Goal: Obtain resource: Download file/media

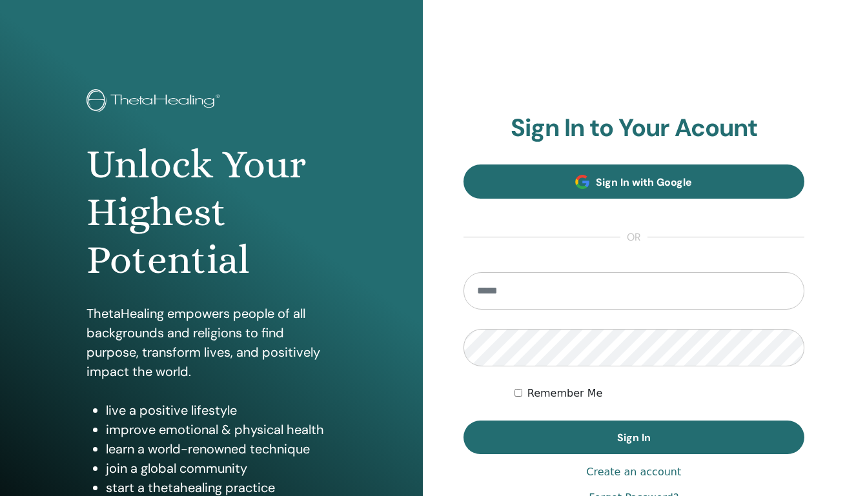
click at [642, 184] on span "Sign In with Google" at bounding box center [644, 183] width 96 height 14
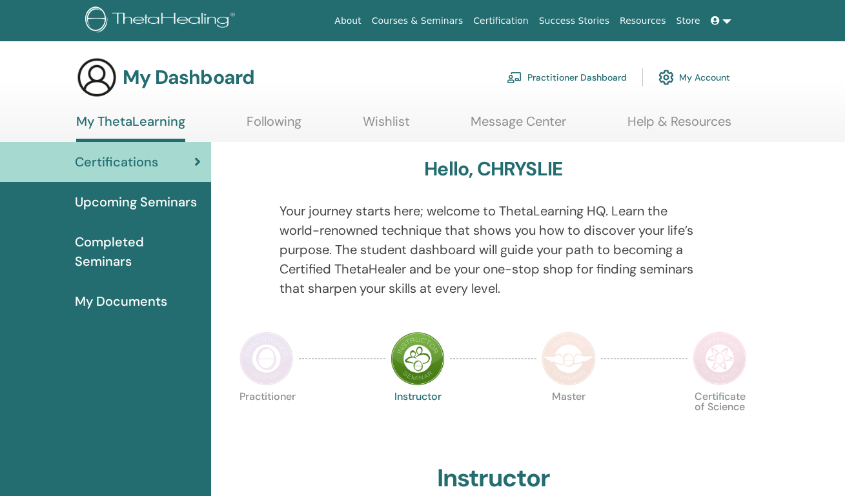
click at [726, 23] on link at bounding box center [720, 21] width 31 height 24
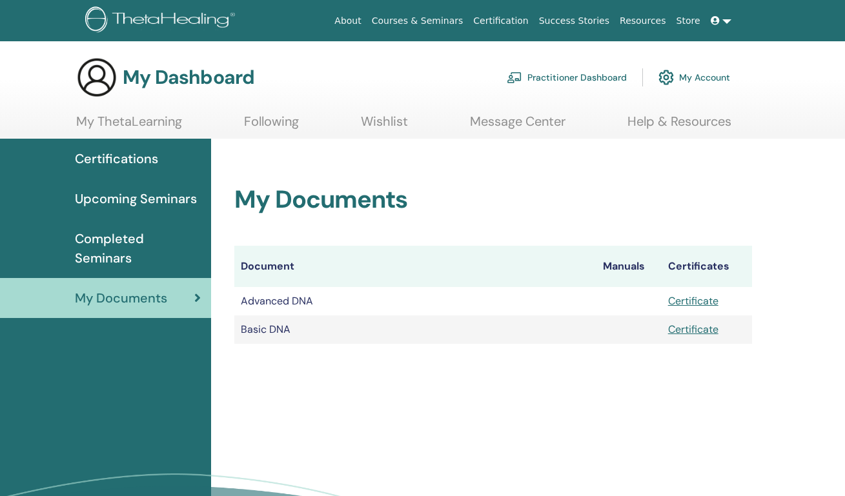
click at [693, 330] on link "Certificate" at bounding box center [693, 330] width 50 height 14
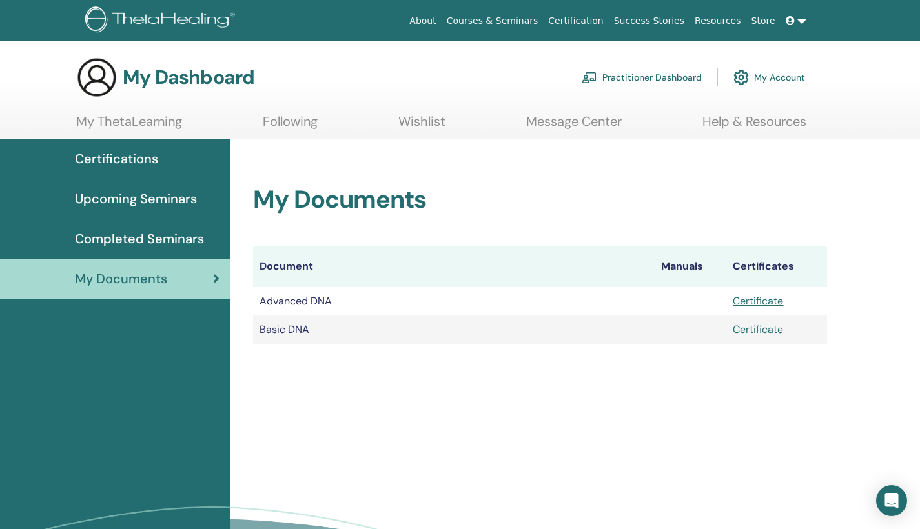
click at [760, 301] on link "Certificate" at bounding box center [758, 301] width 50 height 14
click at [758, 302] on link "Certificate" at bounding box center [758, 301] width 50 height 14
